Goal: Book appointment/travel/reservation

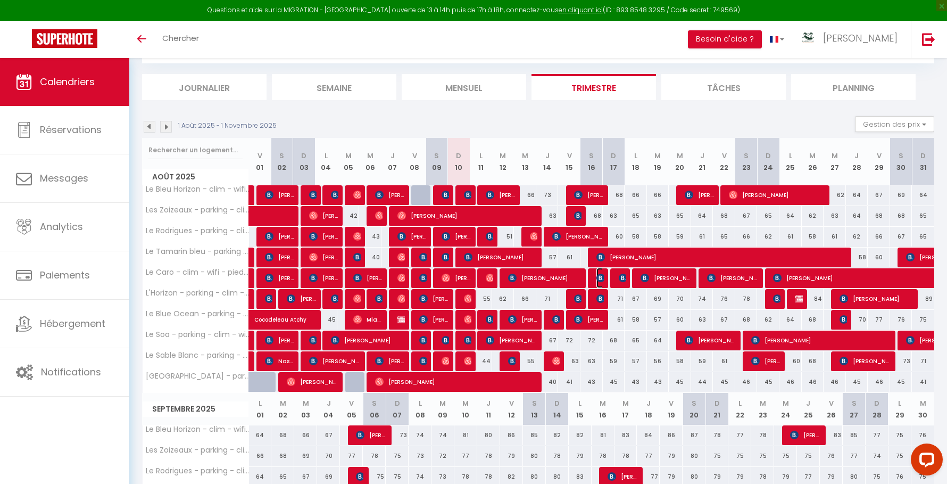
click at [599, 276] on img at bounding box center [601, 278] width 9 height 9
select select "OK"
select select "0"
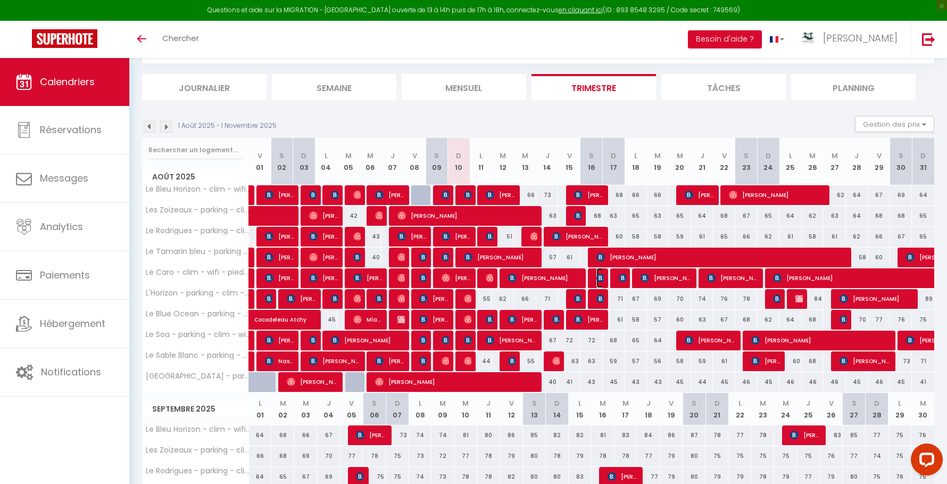
select select "1"
select select
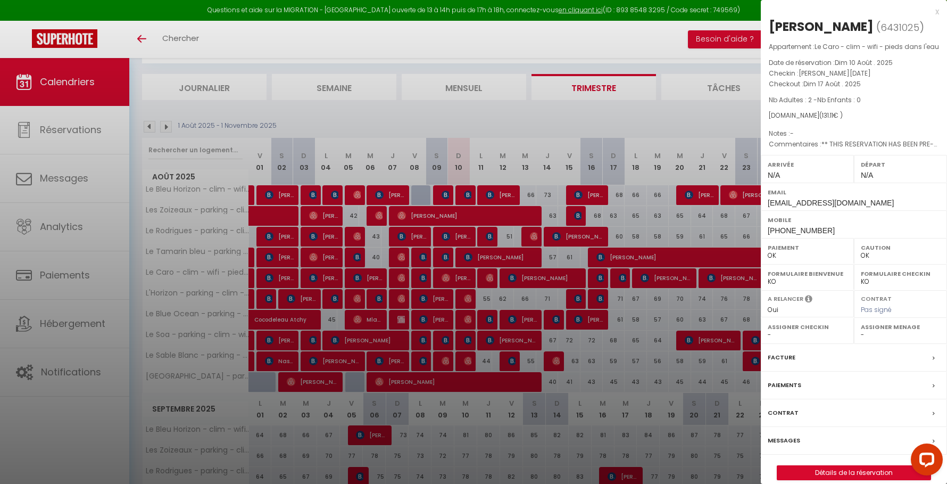
click at [599, 276] on div at bounding box center [473, 242] width 947 height 484
select select "14291"
select select "45280"
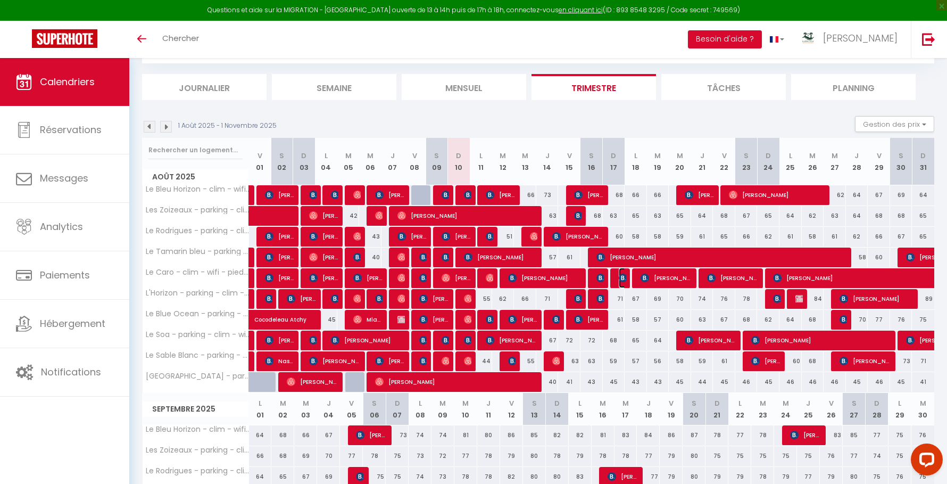
click at [619, 275] on img at bounding box center [623, 278] width 9 height 9
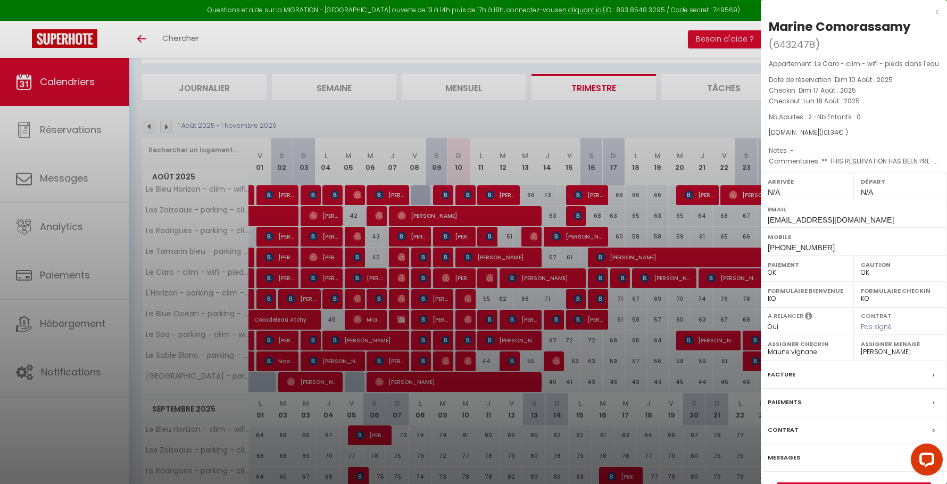
click at [619, 275] on div at bounding box center [473, 242] width 947 height 484
